Goal: Information Seeking & Learning: Learn about a topic

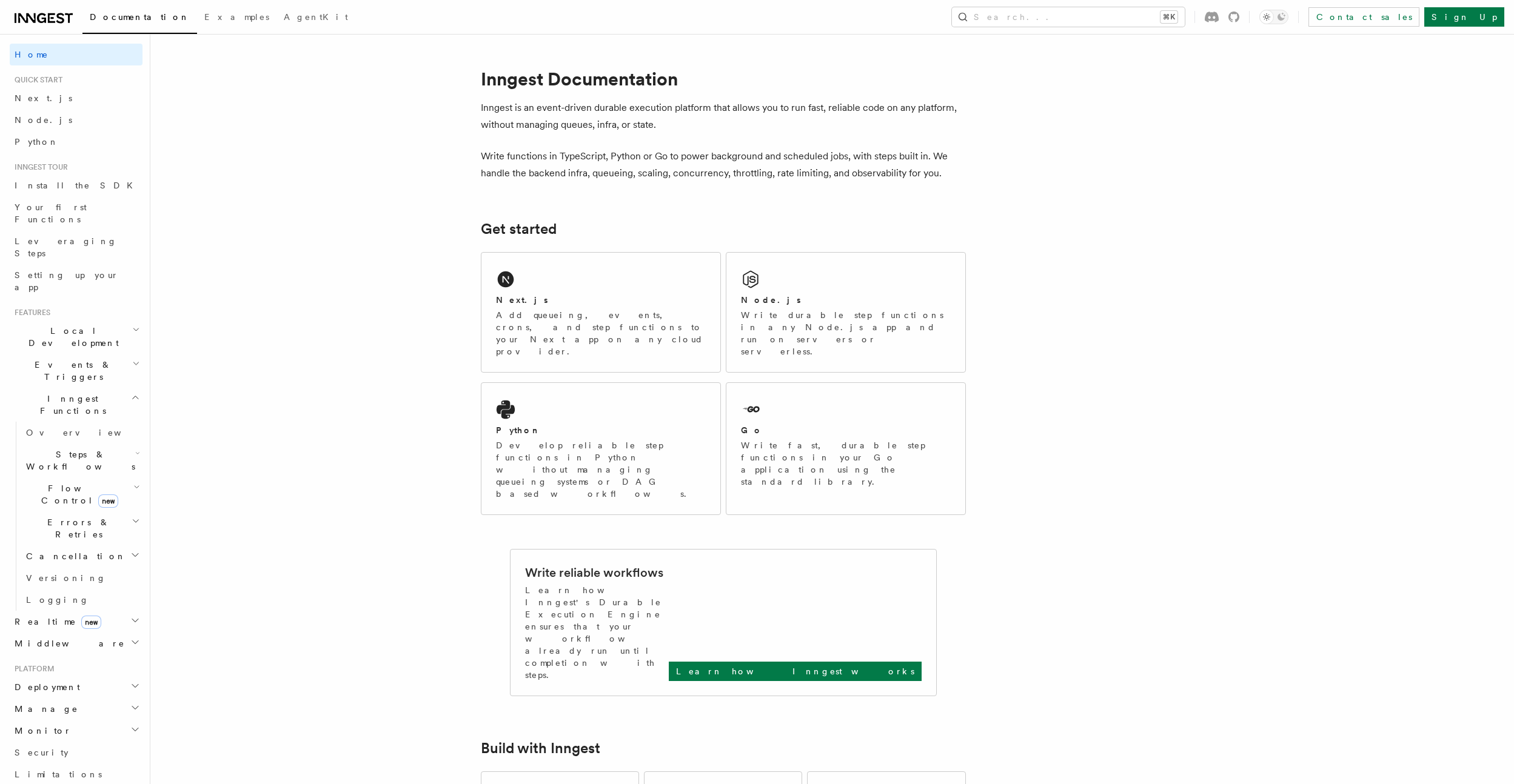
click at [111, 388] on h2 "Inngest Functions" at bounding box center [76, 405] width 133 height 34
click at [86, 476] on h2 "Manage" at bounding box center [76, 487] width 133 height 22
click at [94, 455] on h2 "Deployment" at bounding box center [76, 466] width 133 height 22
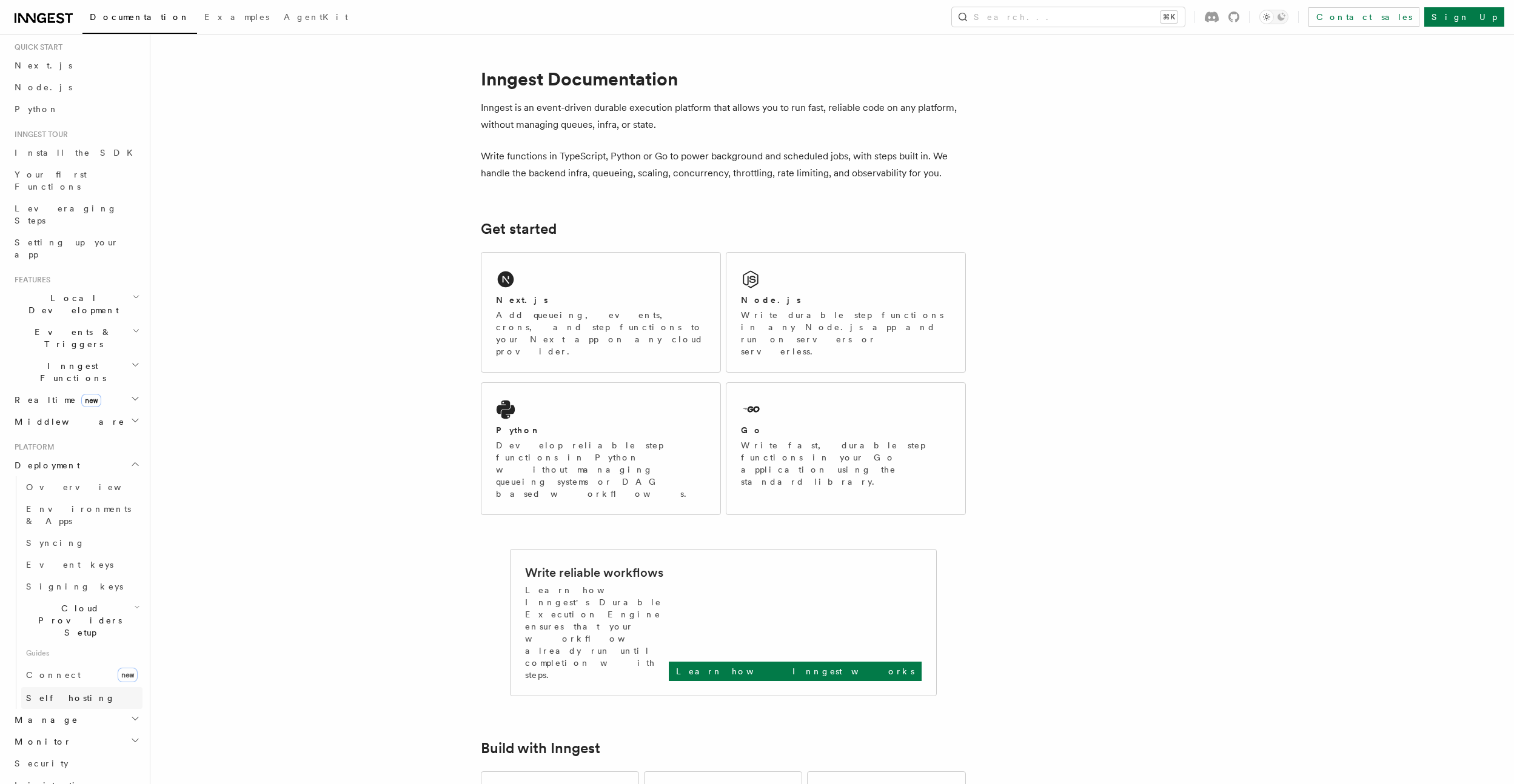
click at [94, 688] on link "Self hosting" at bounding box center [82, 698] width 121 height 22
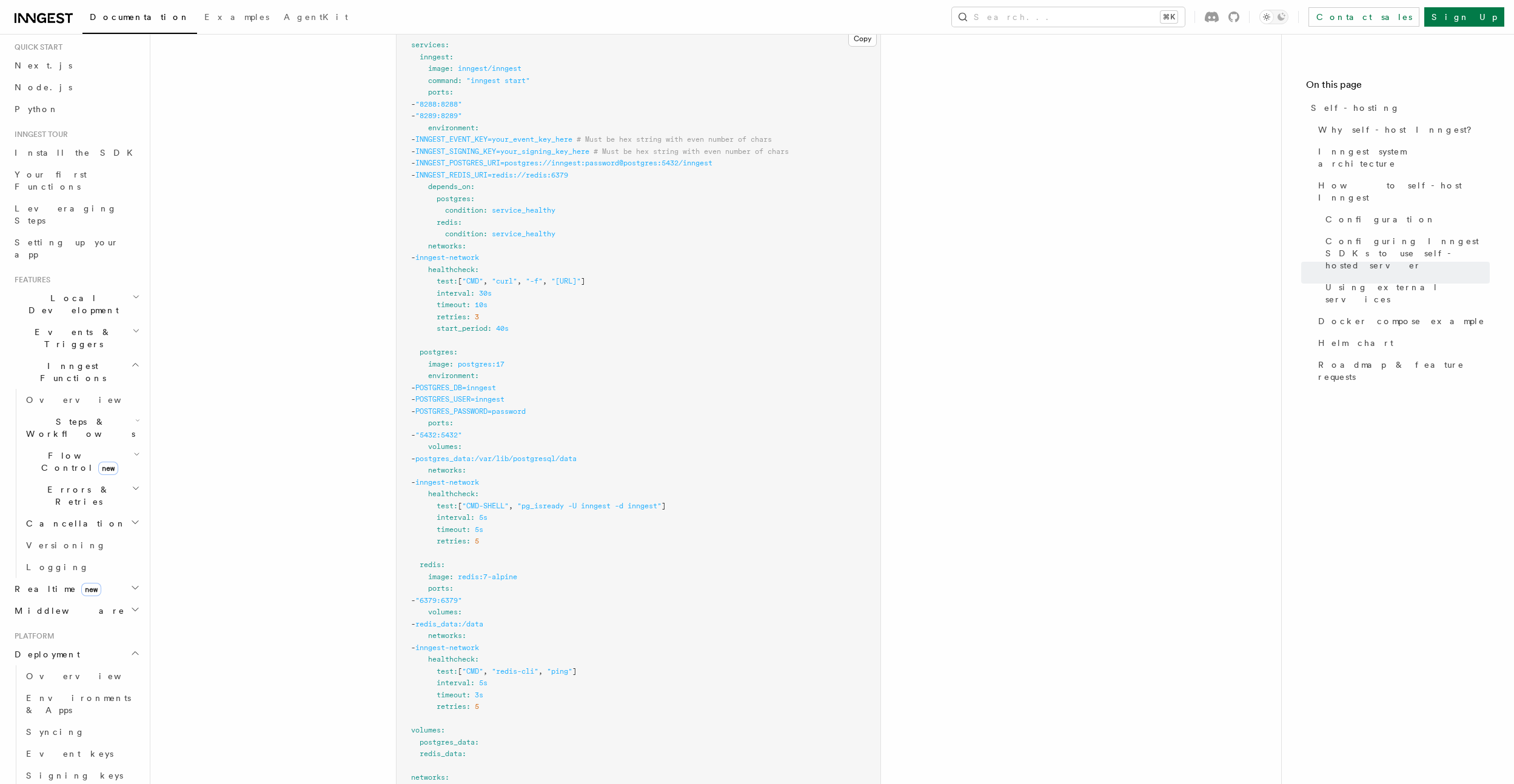
scroll to position [3372, 0]
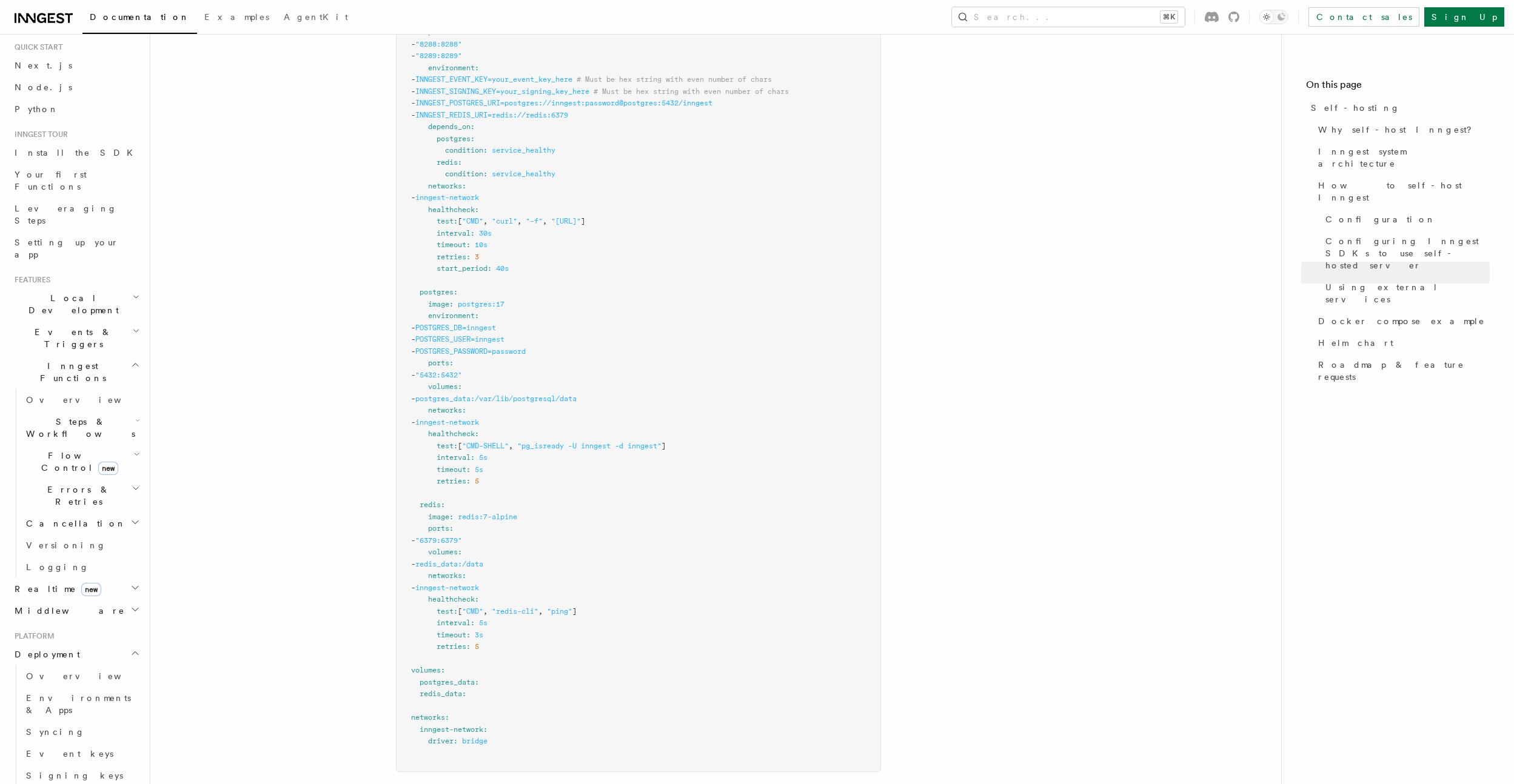
click at [134, 671] on header "Search... Documentation Examples AgentKit Home Quick start Next.js Node.js Pyth…" at bounding box center [75, 409] width 151 height 750
click at [134, 783] on icon "button" at bounding box center [137, 796] width 6 height 9
click at [89, 643] on link "Netlify" at bounding box center [88, 654] width 110 height 22
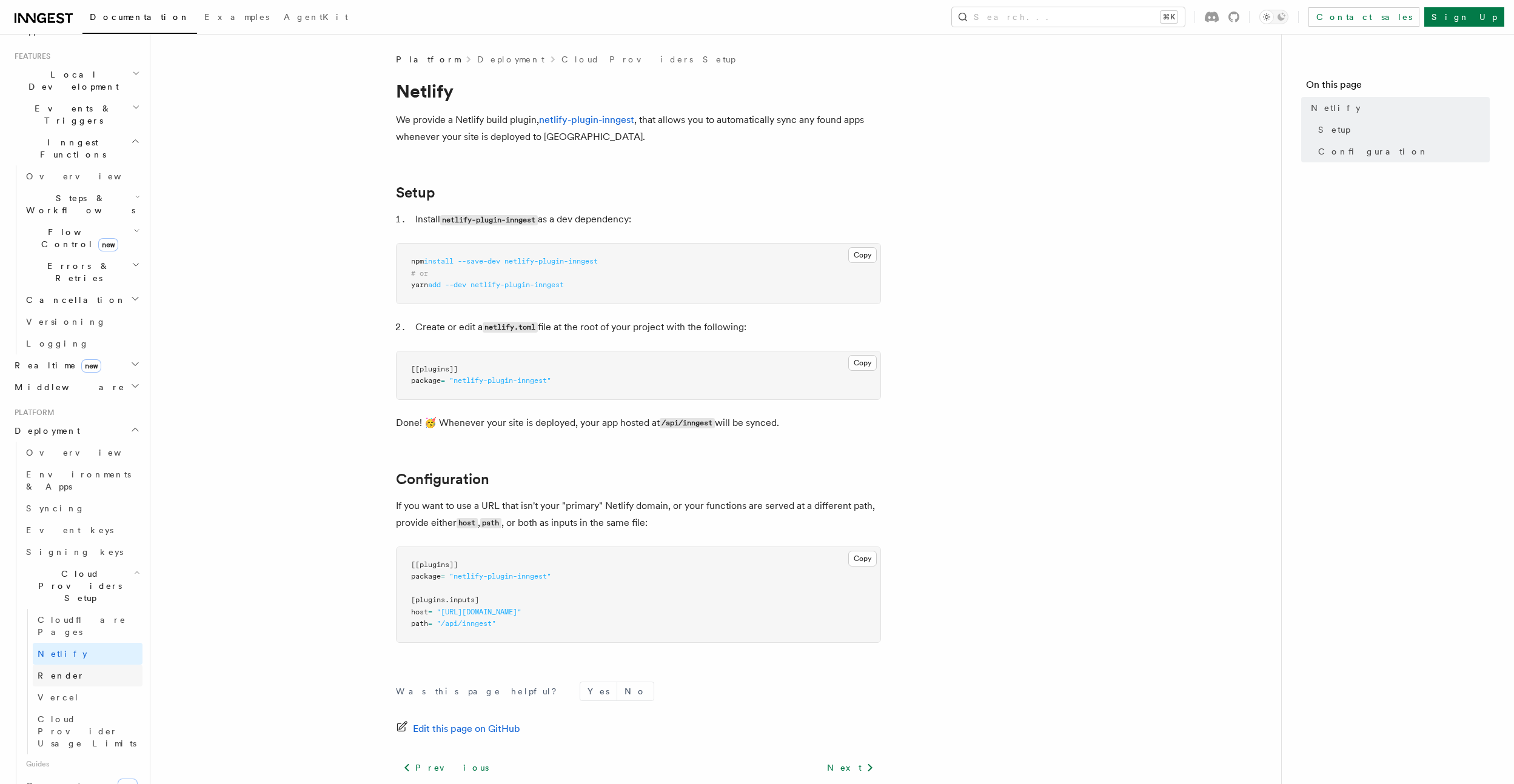
click at [86, 665] on link "Render" at bounding box center [88, 675] width 110 height 22
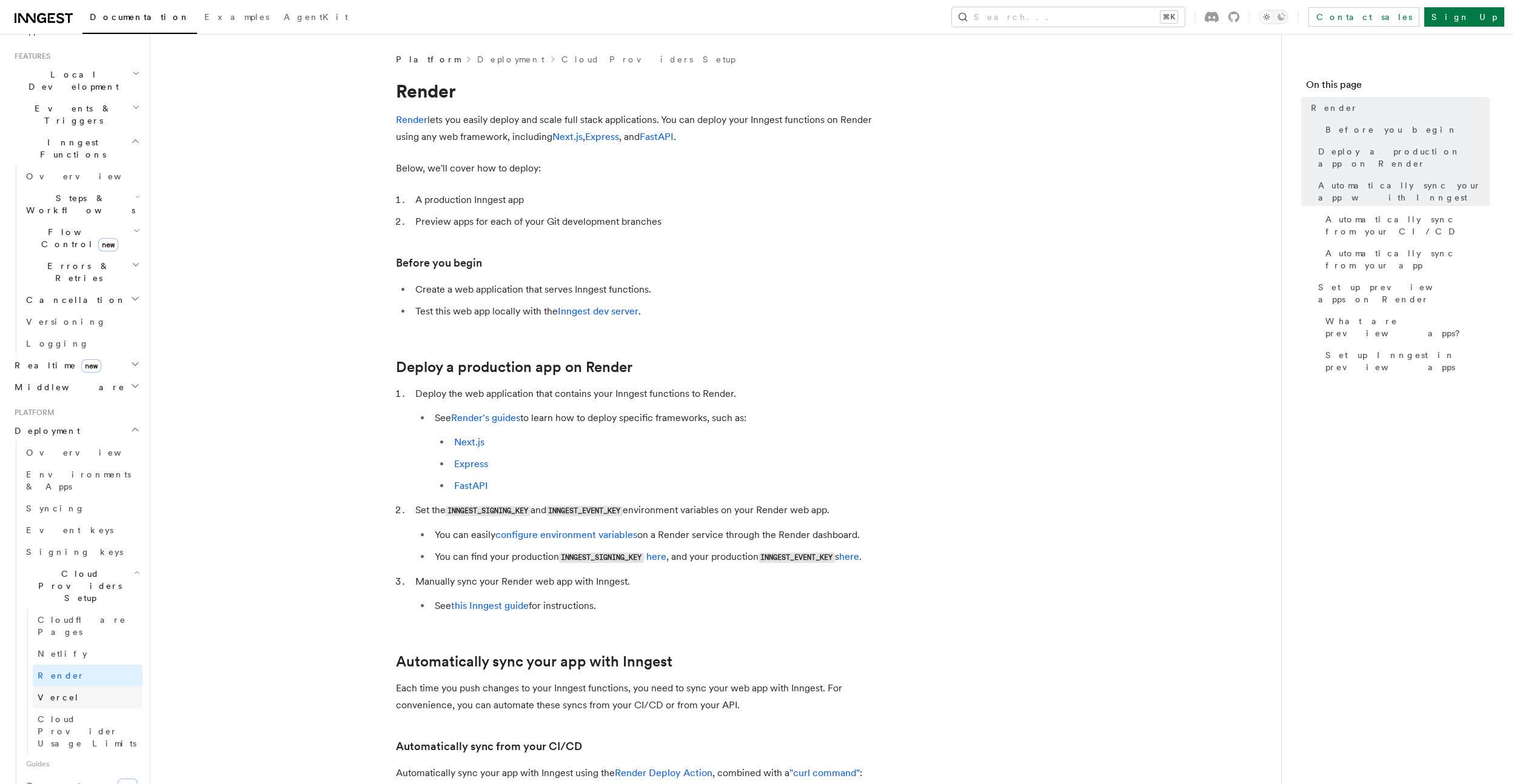
click at [80, 687] on link "Vercel" at bounding box center [88, 698] width 110 height 22
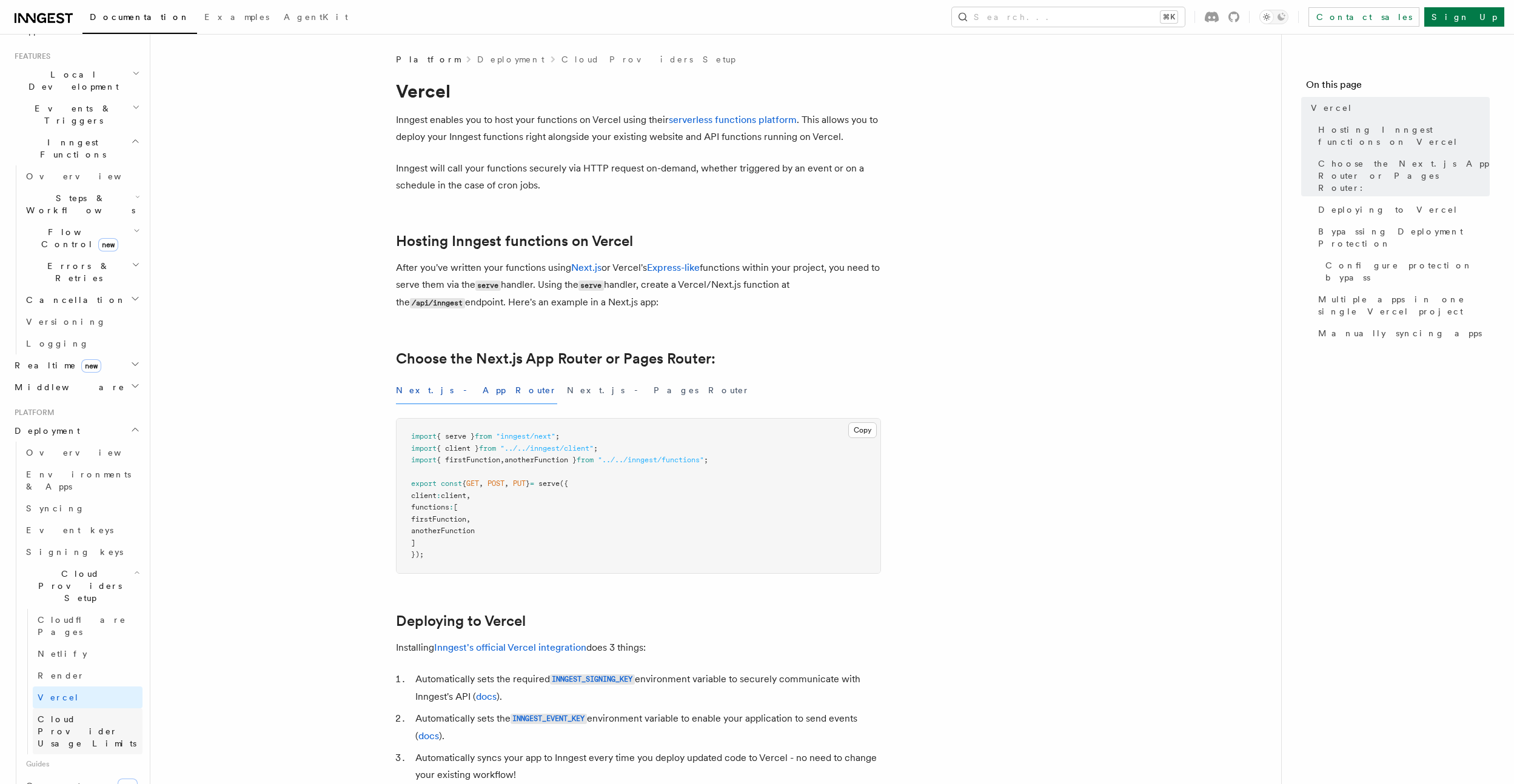
click at [88, 715] on span "Cloud Provider Usage Limits" at bounding box center [87, 731] width 99 height 34
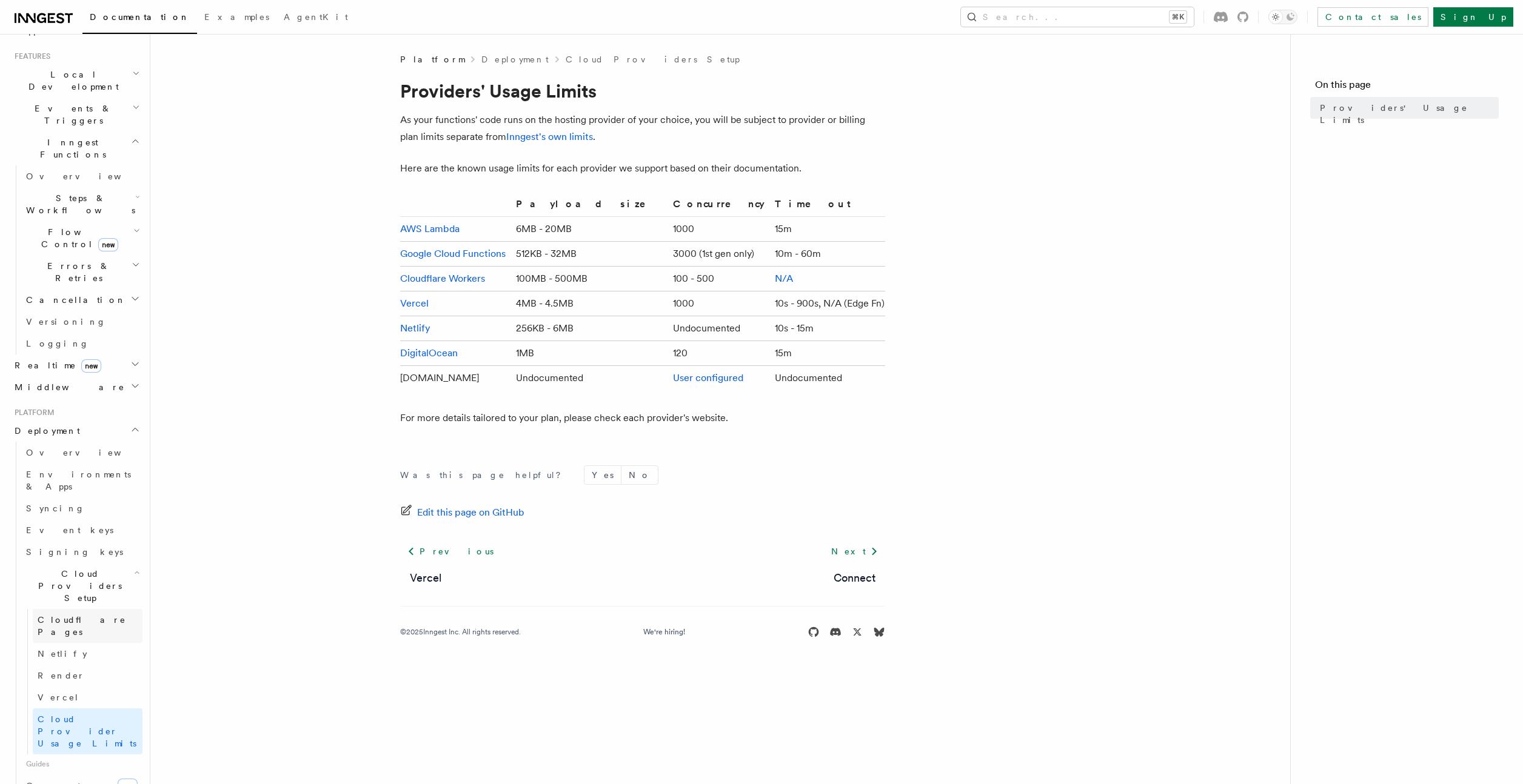
click at [101, 615] on span "Cloudflare Pages" at bounding box center [82, 626] width 88 height 22
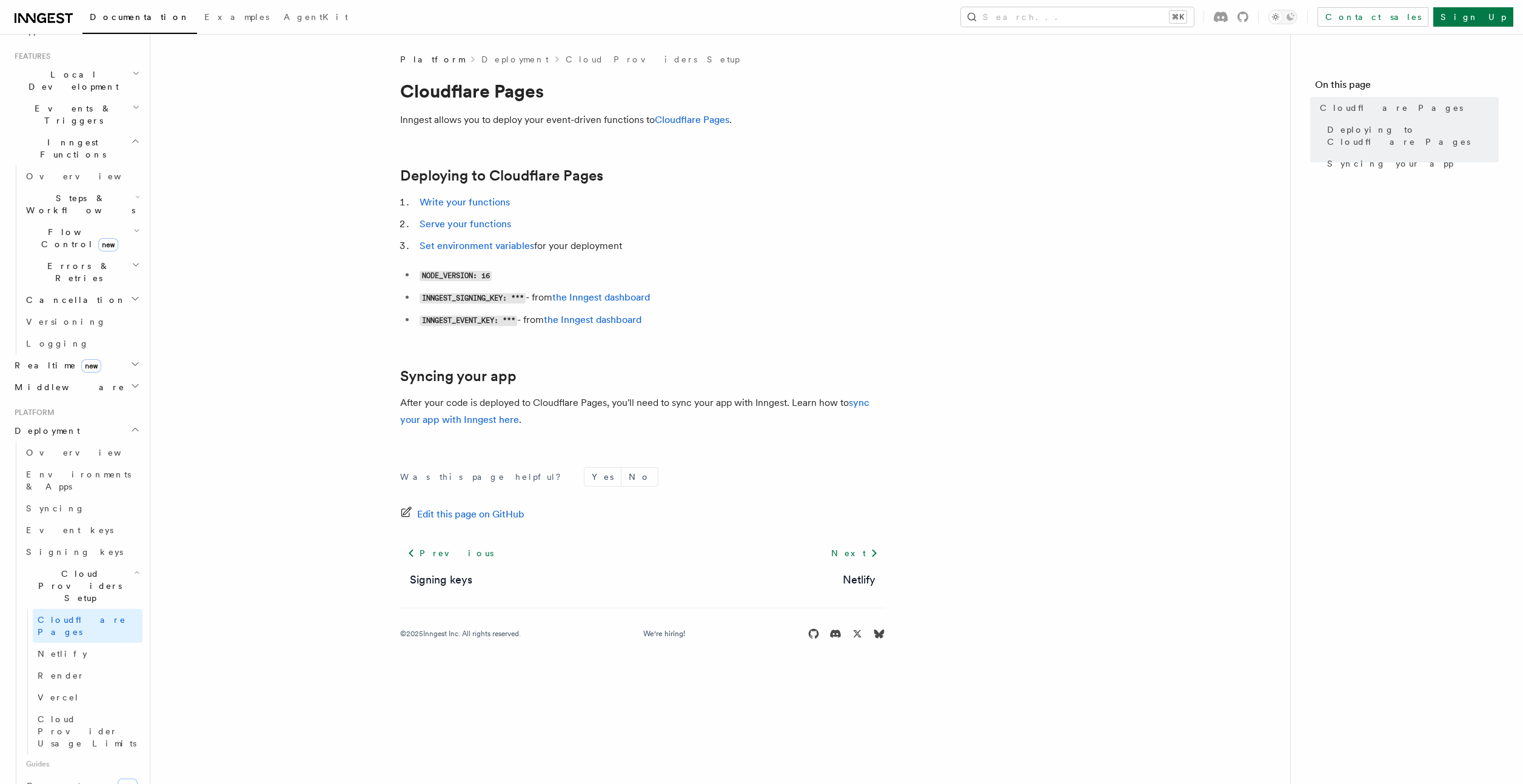
click at [273, 436] on article "Platform Deployment Cloud Providers Setup Cloudflare Pages Inngest allows you t…" at bounding box center [720, 361] width 1101 height 616
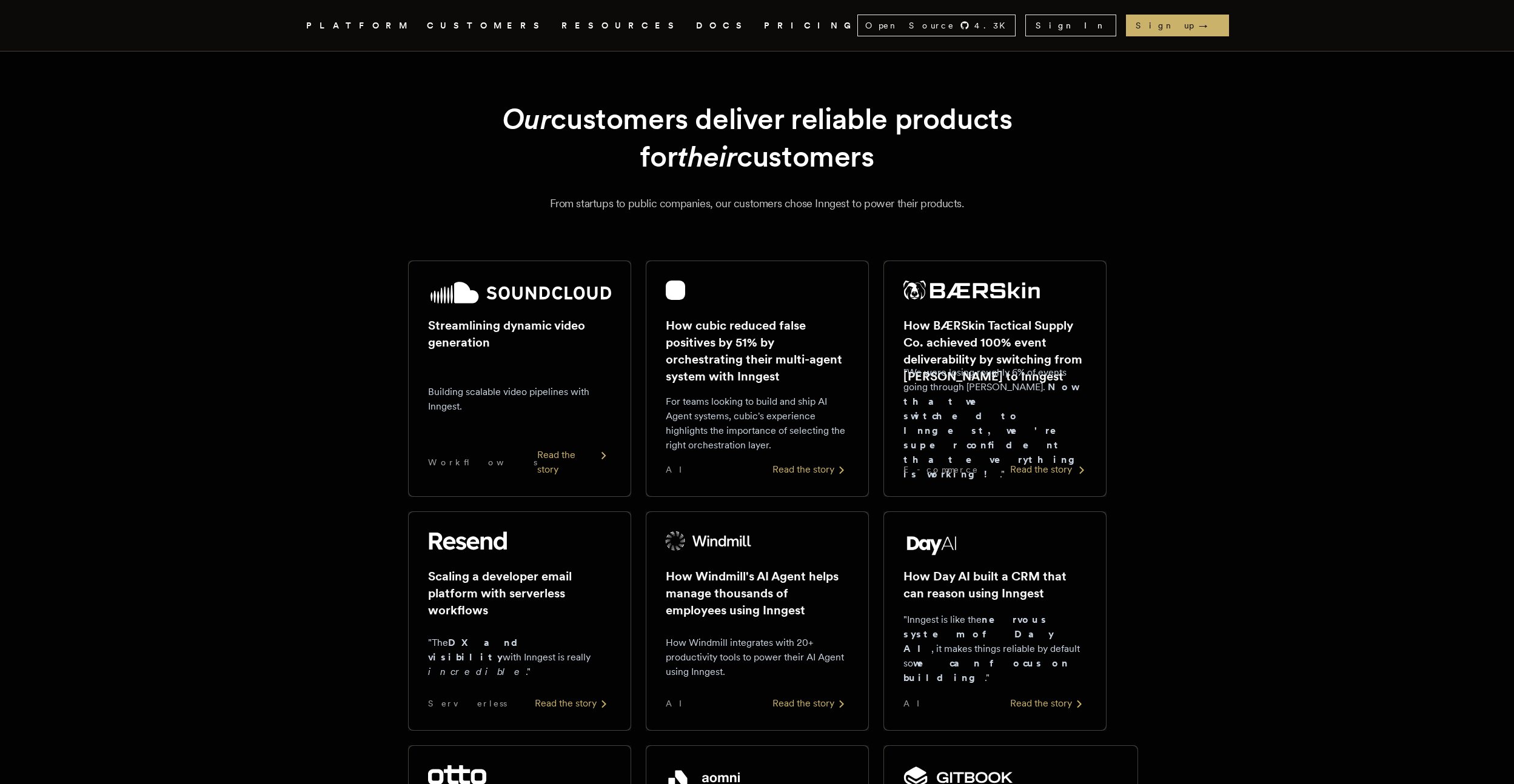
click at [990, 327] on h2 "How BÆRSkin Tactical Supply Co. achieved 100% event deliverability by switching…" at bounding box center [994, 351] width 183 height 68
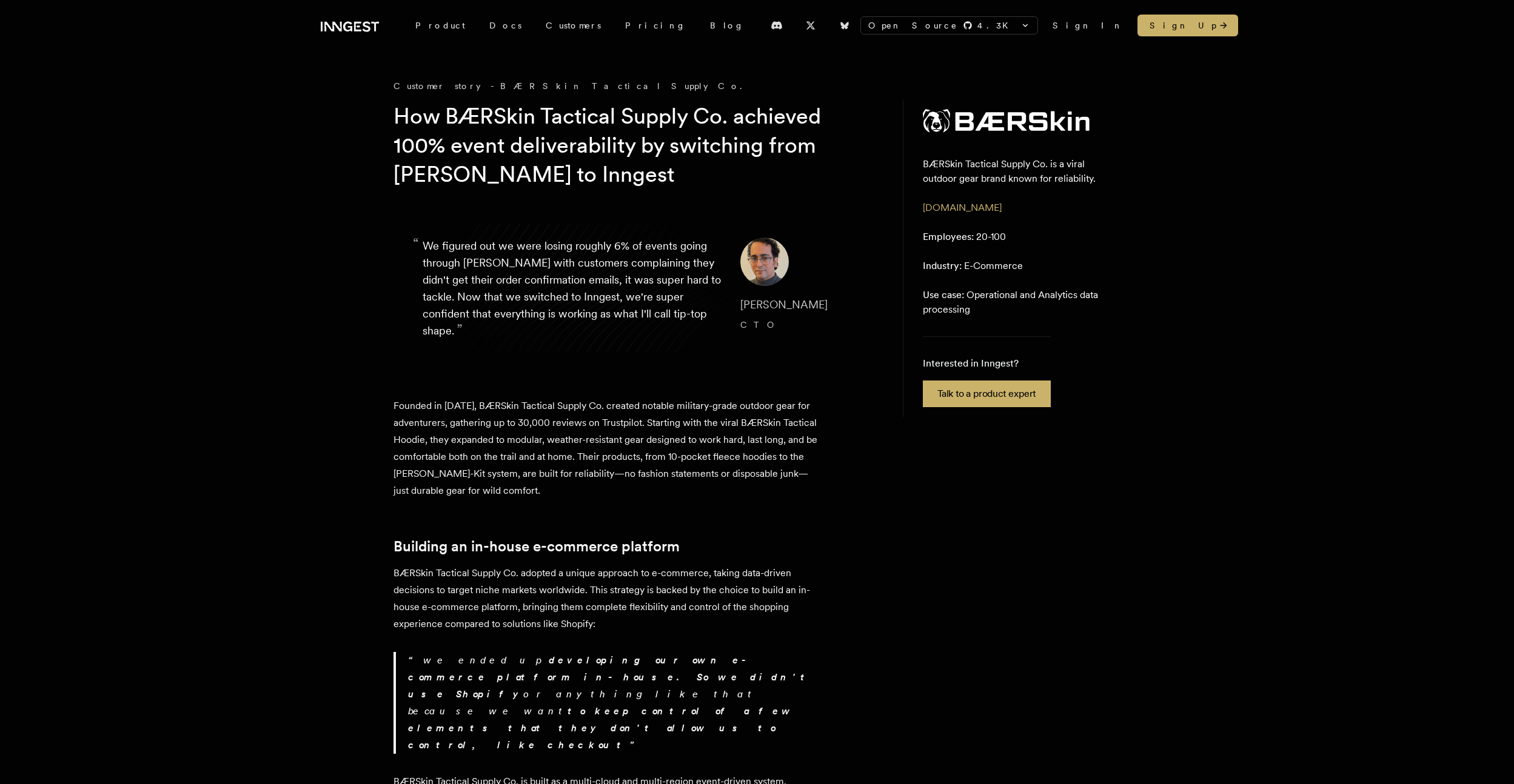
click at [979, 318] on aside "BÆRSkin Tactical Supply Co. is a viral outdoor gear brand known for reliability…" at bounding box center [1011, 258] width 218 height 318
click at [350, 18] on link at bounding box center [350, 26] width 58 height 15
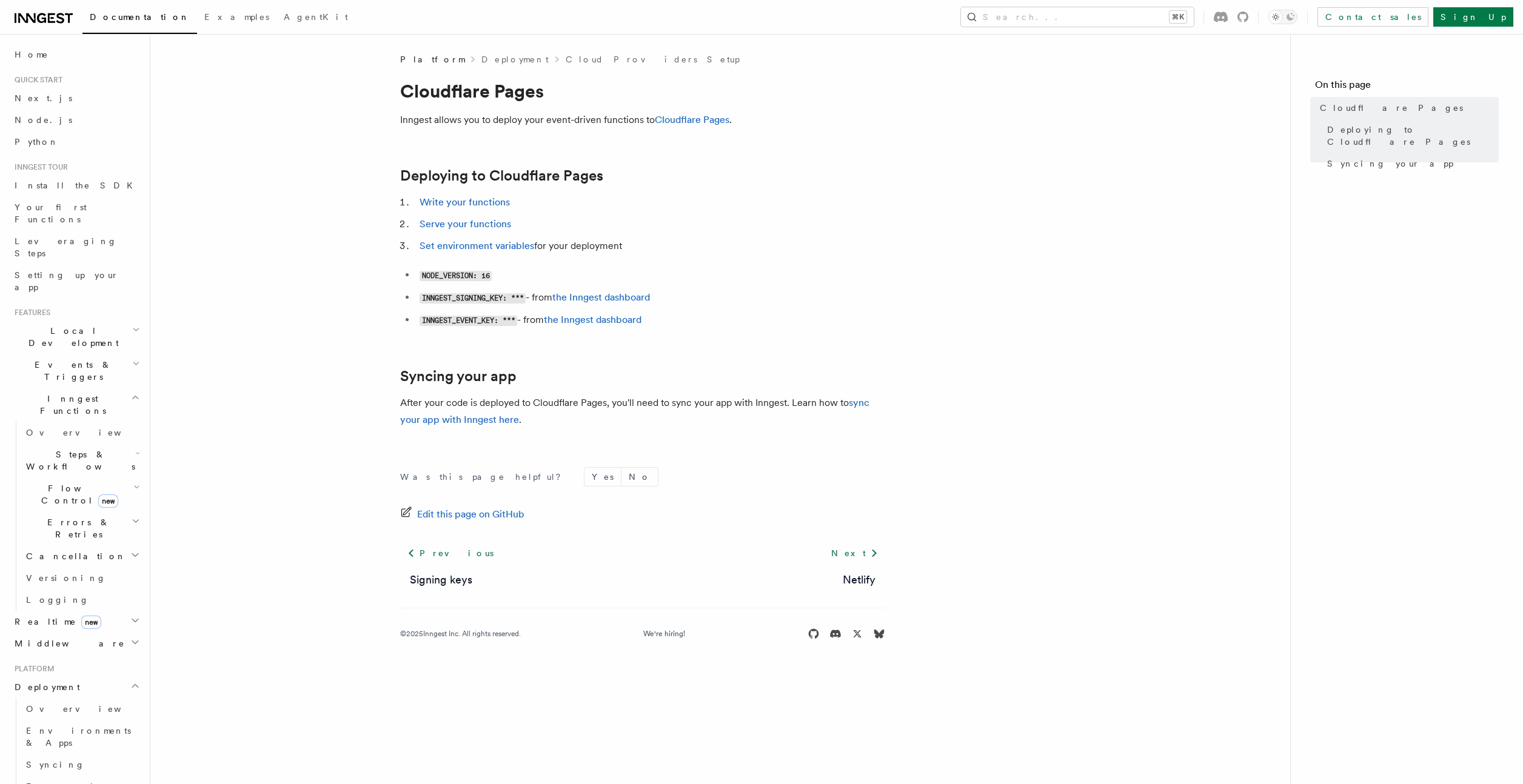
scroll to position [256, 0]
click at [273, 157] on article "Platform Deployment Cloud Providers Setup Cloudflare Pages Inngest allows you t…" at bounding box center [720, 361] width 1101 height 616
click at [39, 16] on icon at bounding box center [44, 18] width 58 height 15
